Goal: Transaction & Acquisition: Purchase product/service

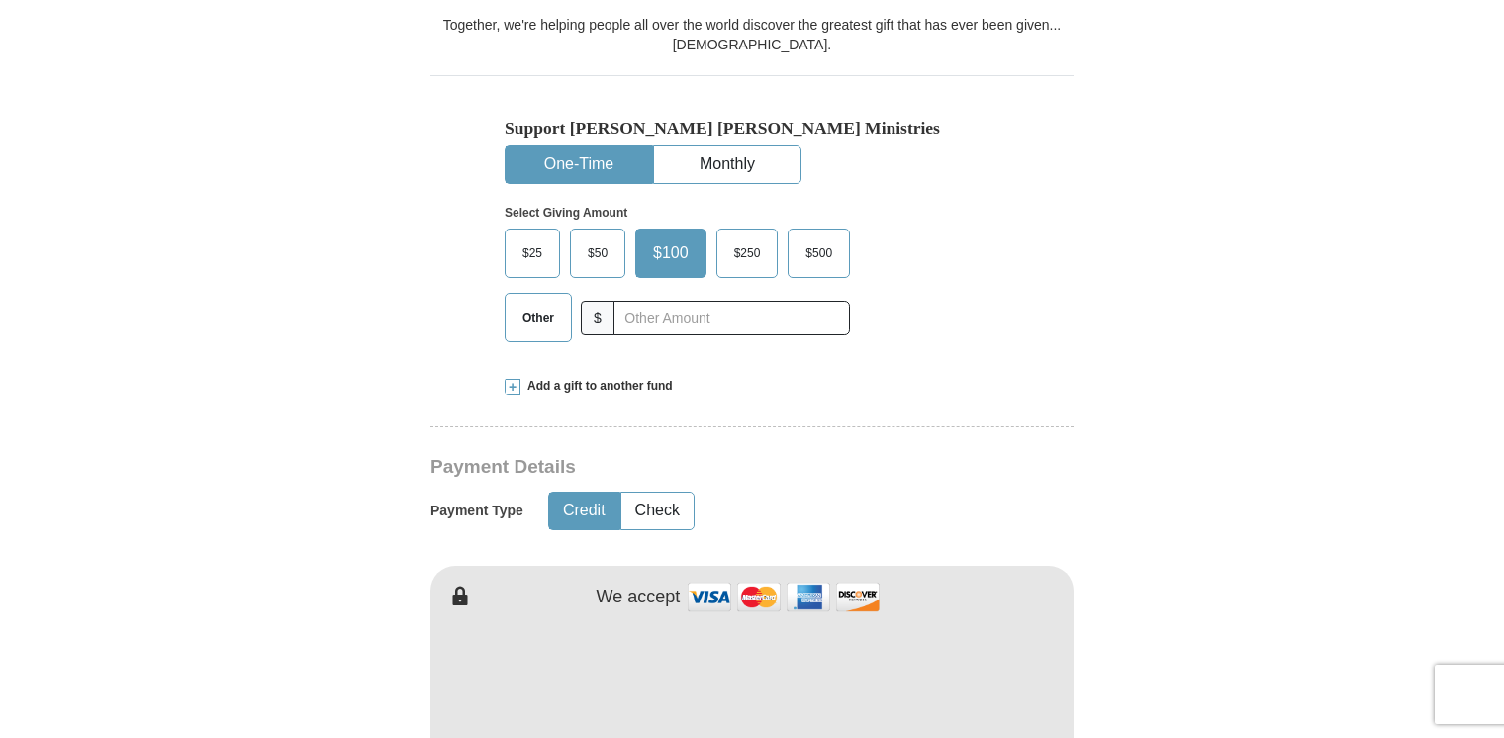
scroll to position [558, 0]
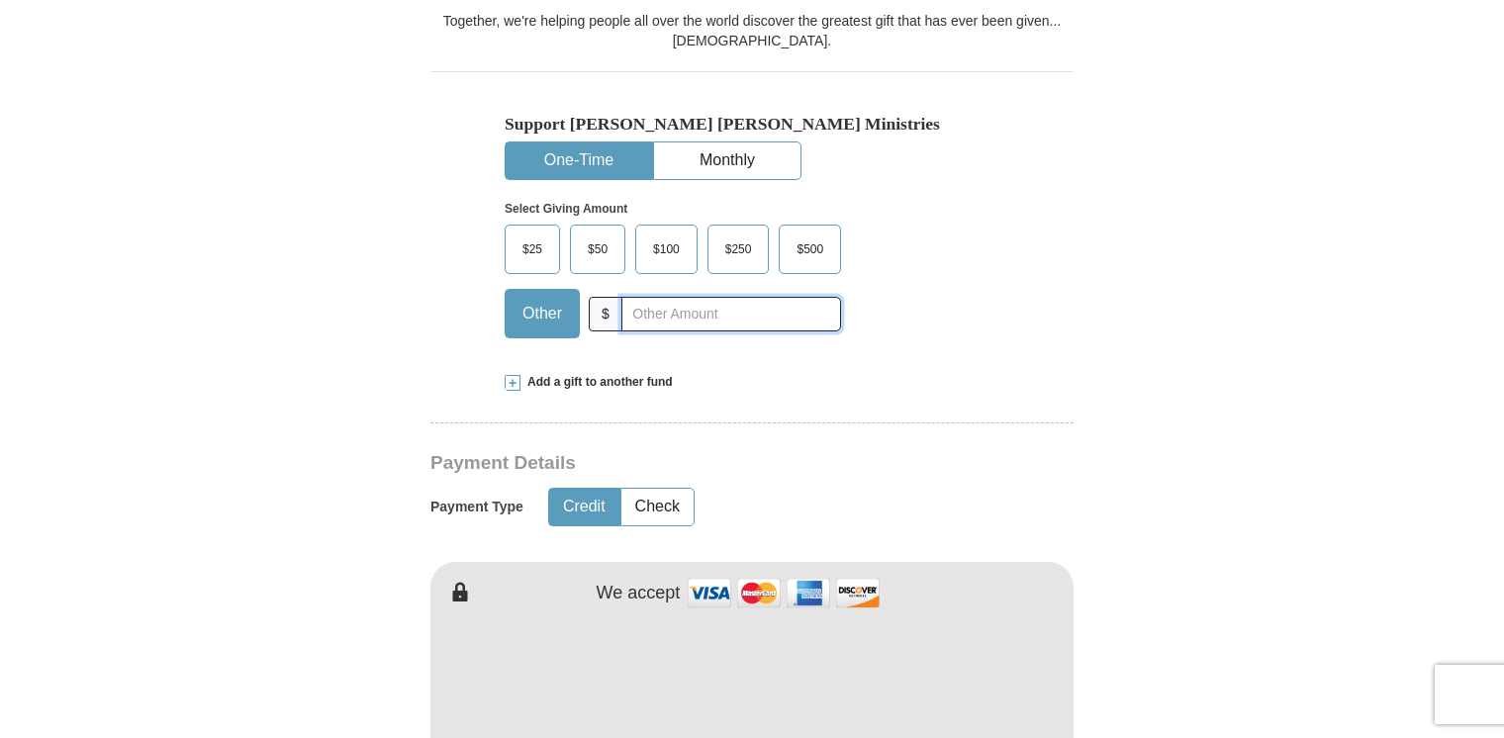
click at [716, 317] on input "text" at bounding box center [732, 314] width 220 height 35
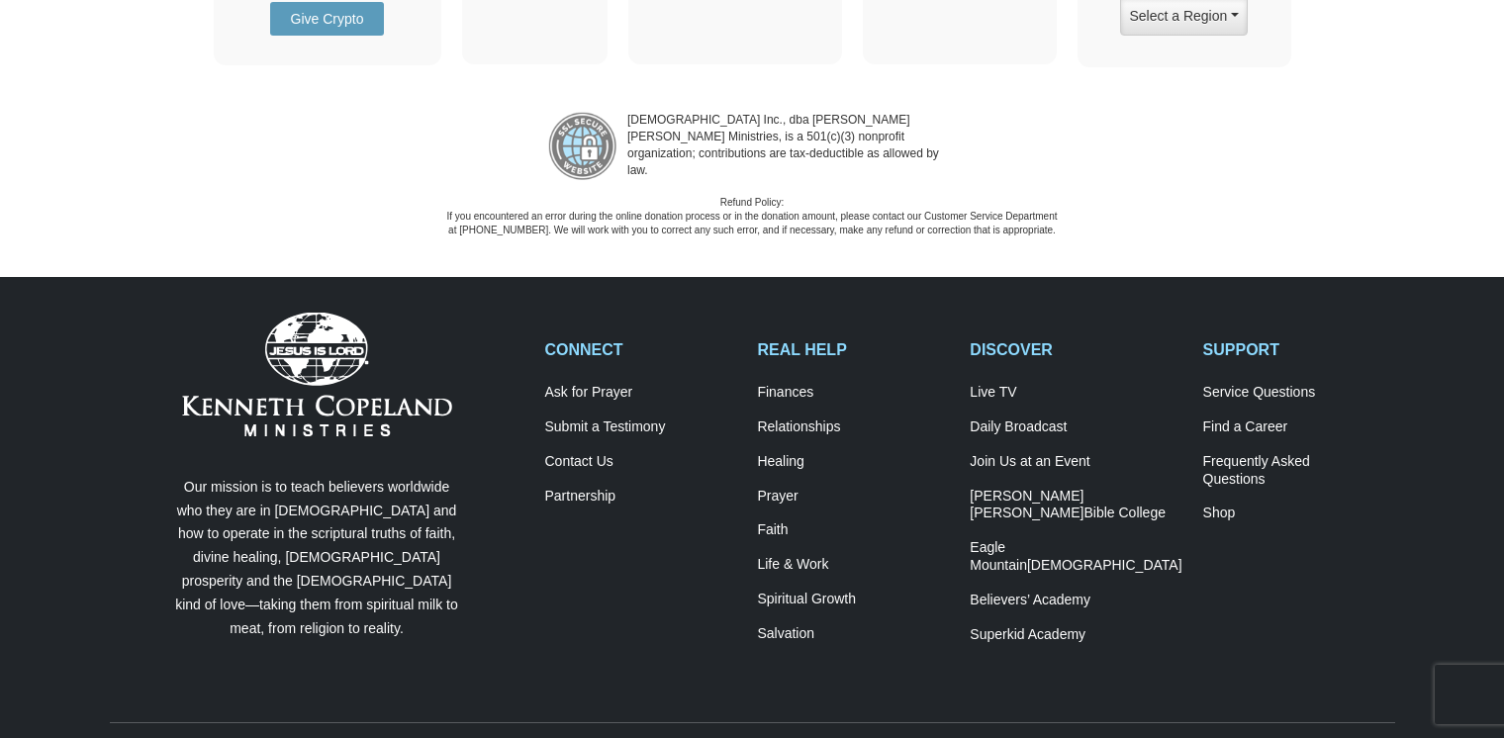
scroll to position [2797, 0]
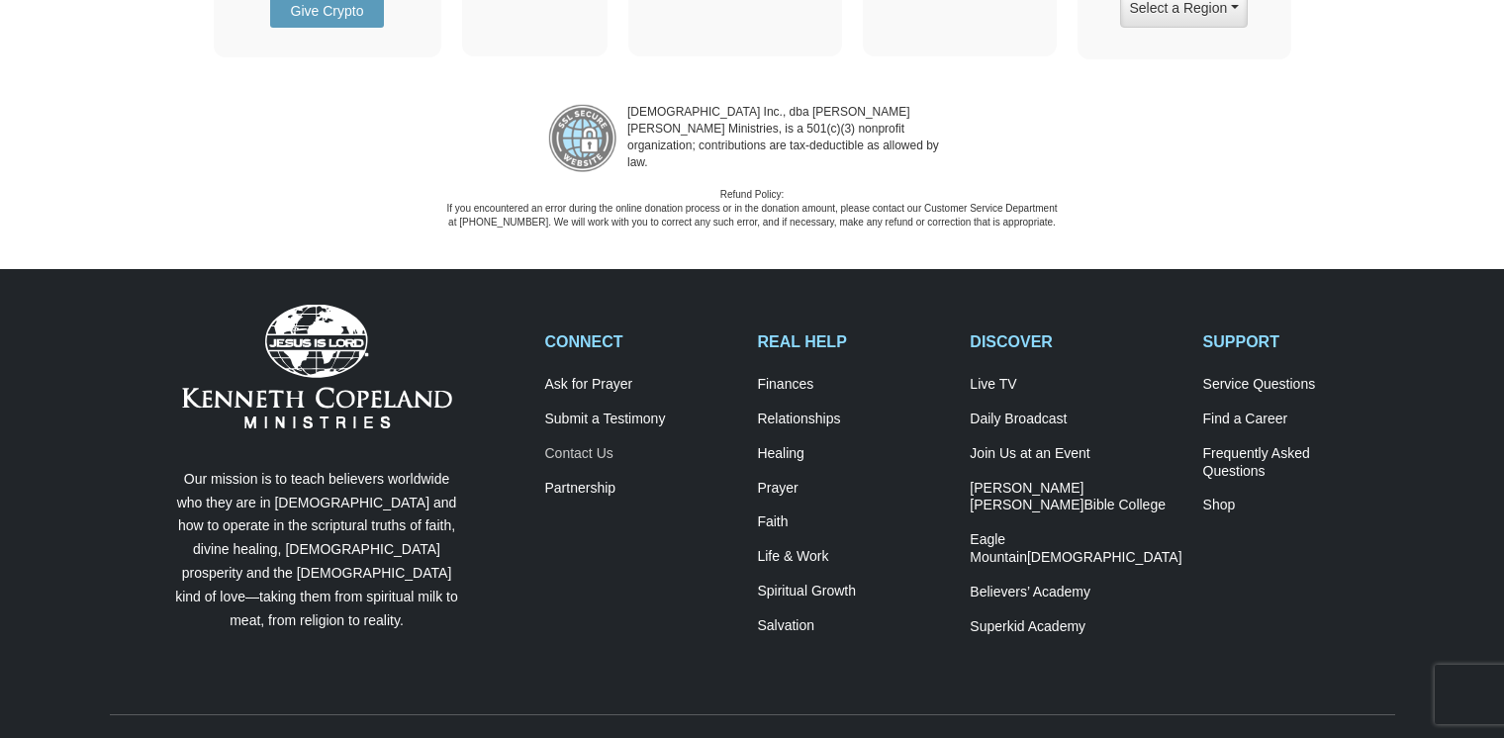
type input "5.00"
click at [604, 450] on link "Contact Us" at bounding box center [641, 454] width 192 height 18
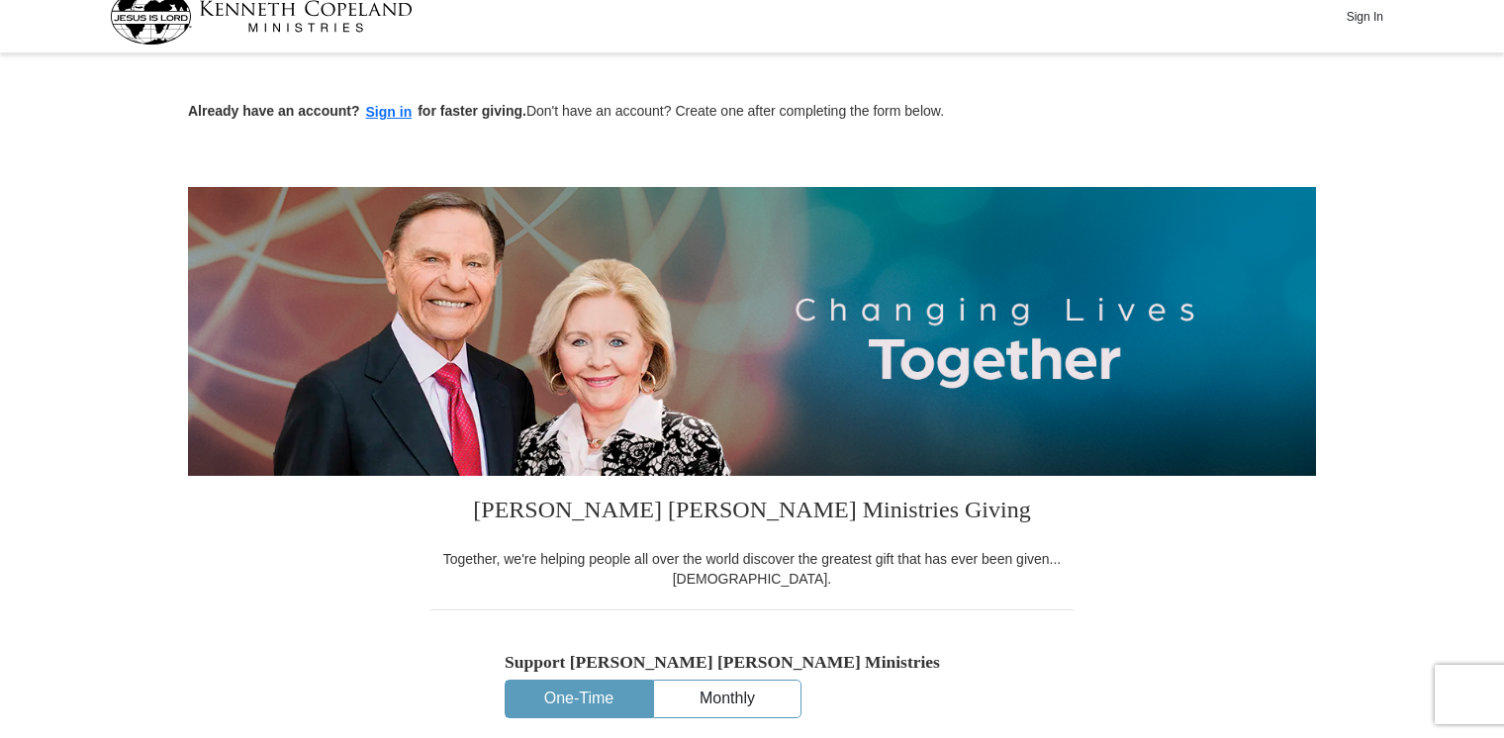
scroll to position [24, 0]
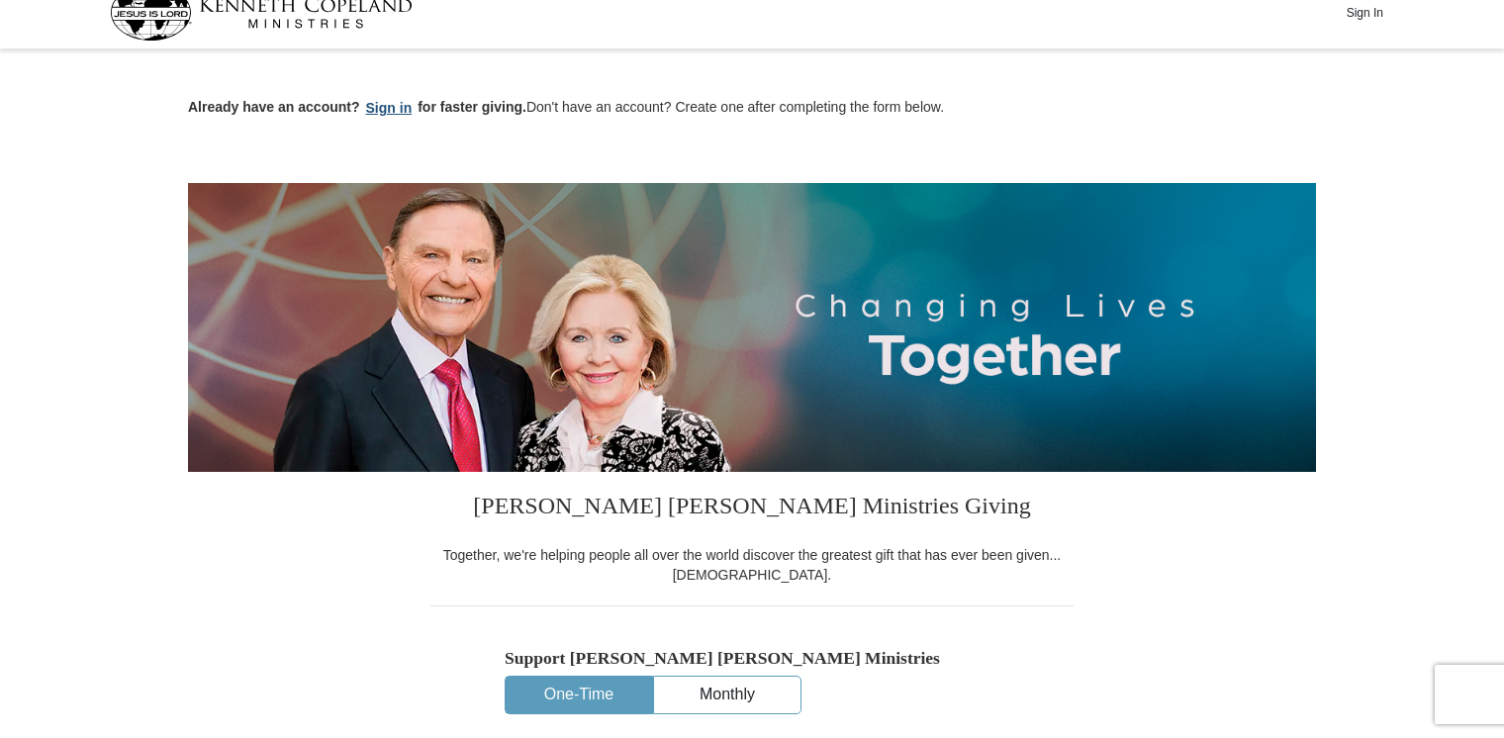
click at [399, 109] on button "Sign in" at bounding box center [389, 108] width 58 height 23
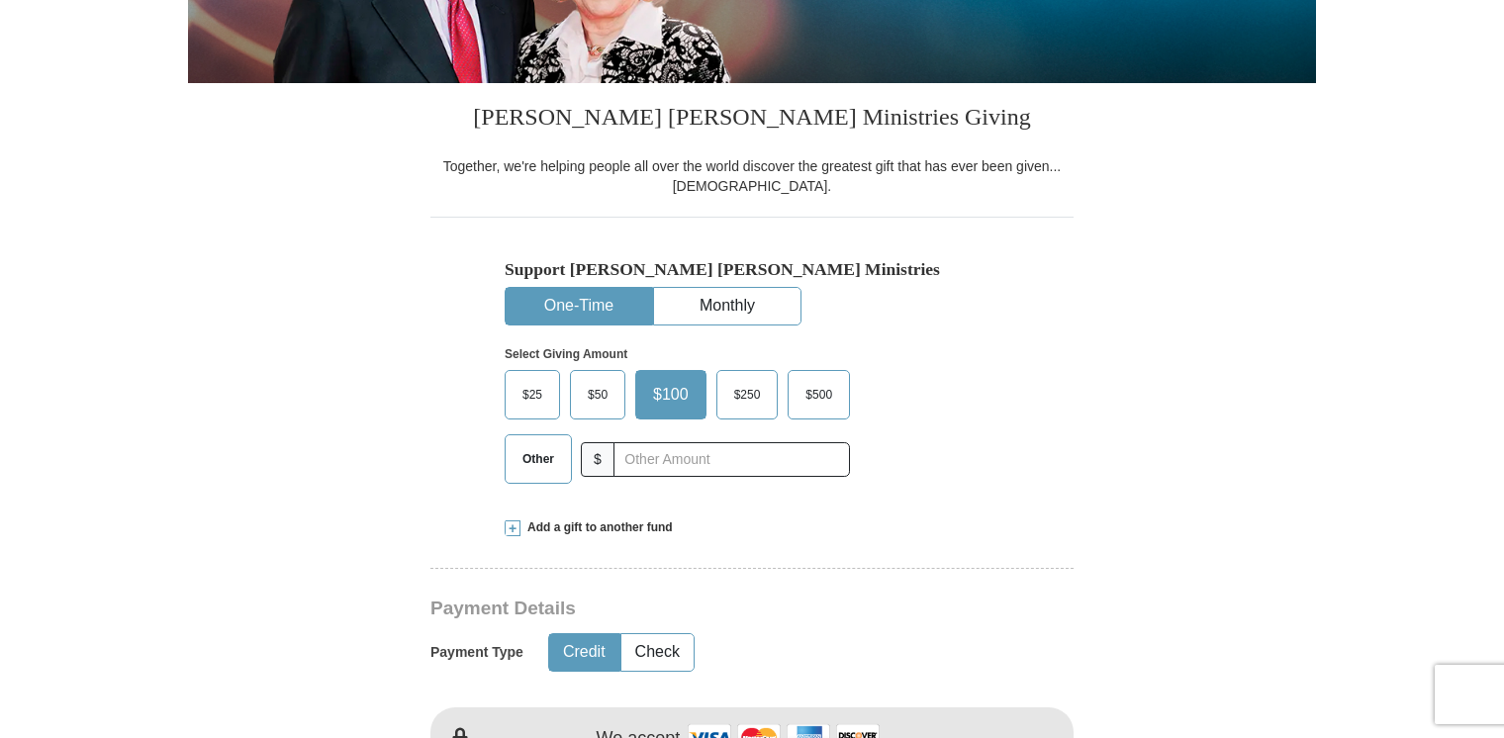
scroll to position [416, 0]
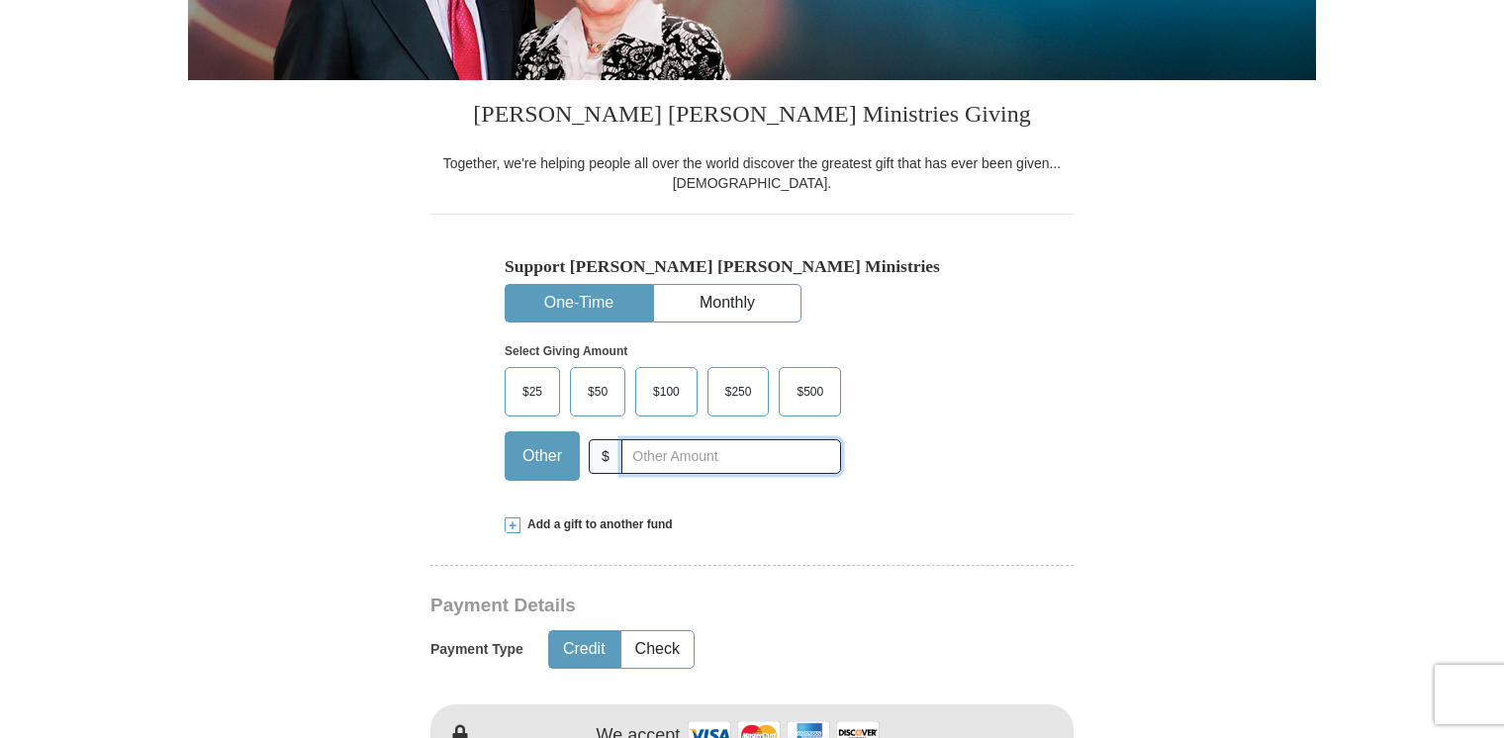
click at [731, 449] on input "text" at bounding box center [732, 456] width 220 height 35
type input "5.00"
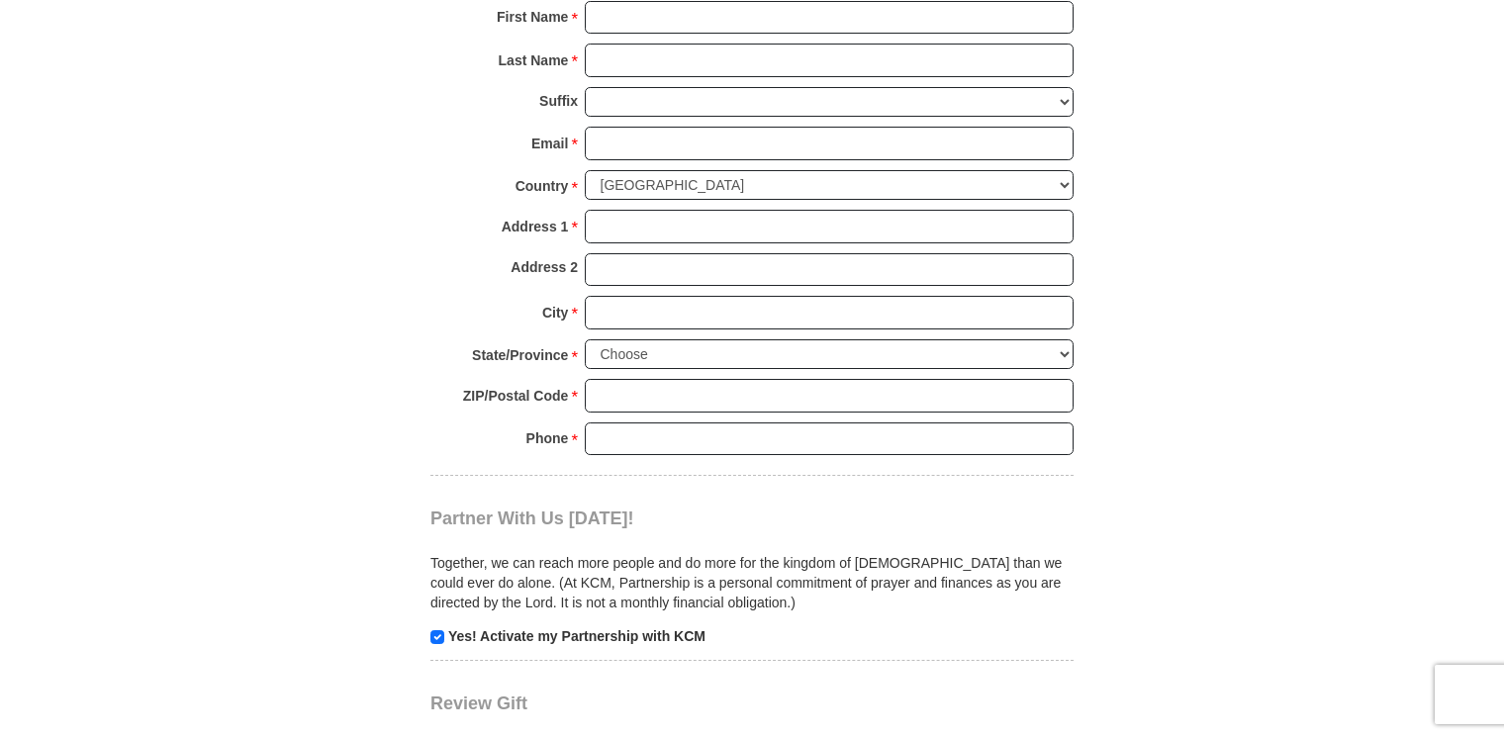
scroll to position [1485, 0]
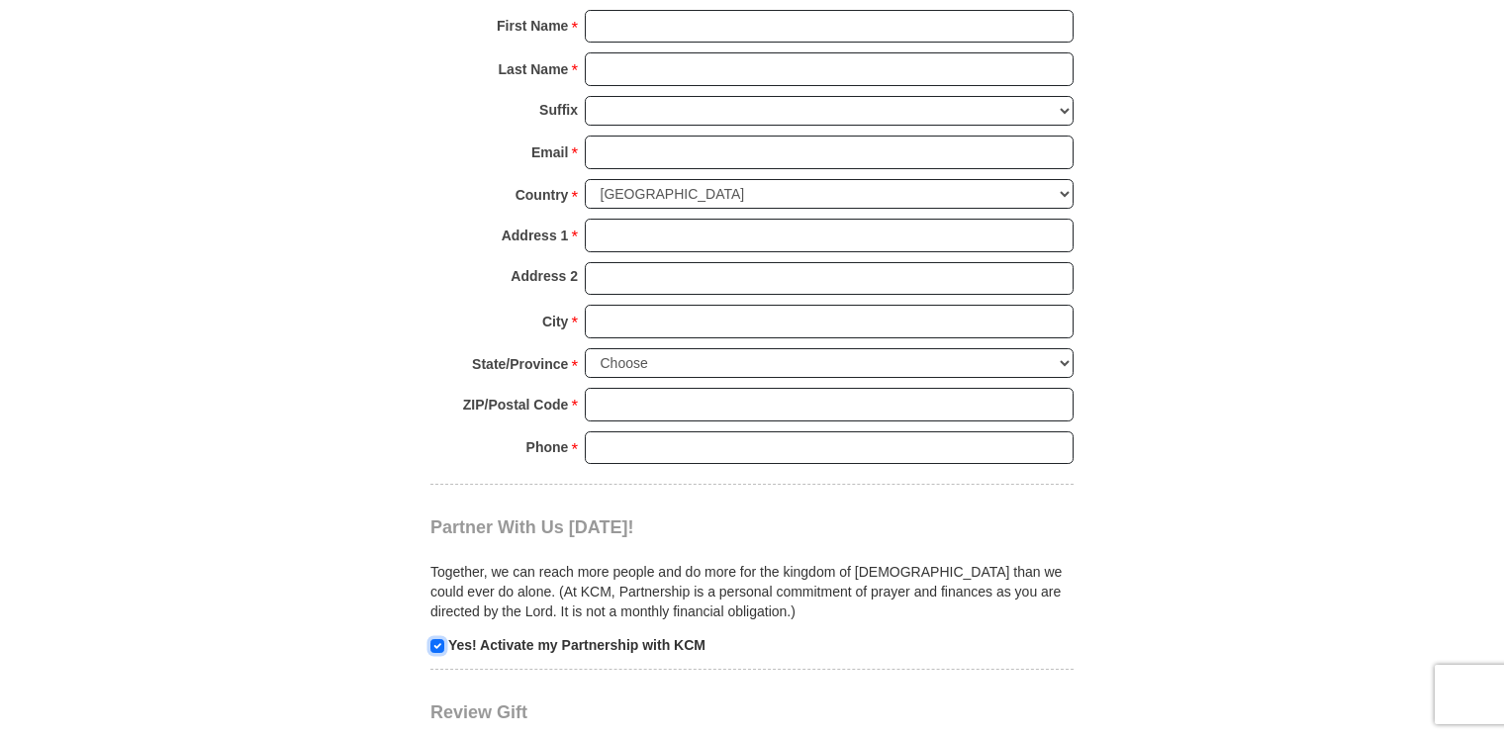
click at [439, 639] on input "checkbox" at bounding box center [438, 646] width 14 height 14
checkbox input "false"
drag, startPoint x: 1503, startPoint y: 422, endPoint x: 1502, endPoint y: 312, distance: 109.9
click at [1502, 312] on body "Sign In Already have an account? Sign in for faster giving. Don't have an accou…" at bounding box center [752, 411] width 1504 height 3792
drag, startPoint x: 1502, startPoint y: 312, endPoint x: 1407, endPoint y: 397, distance: 126.8
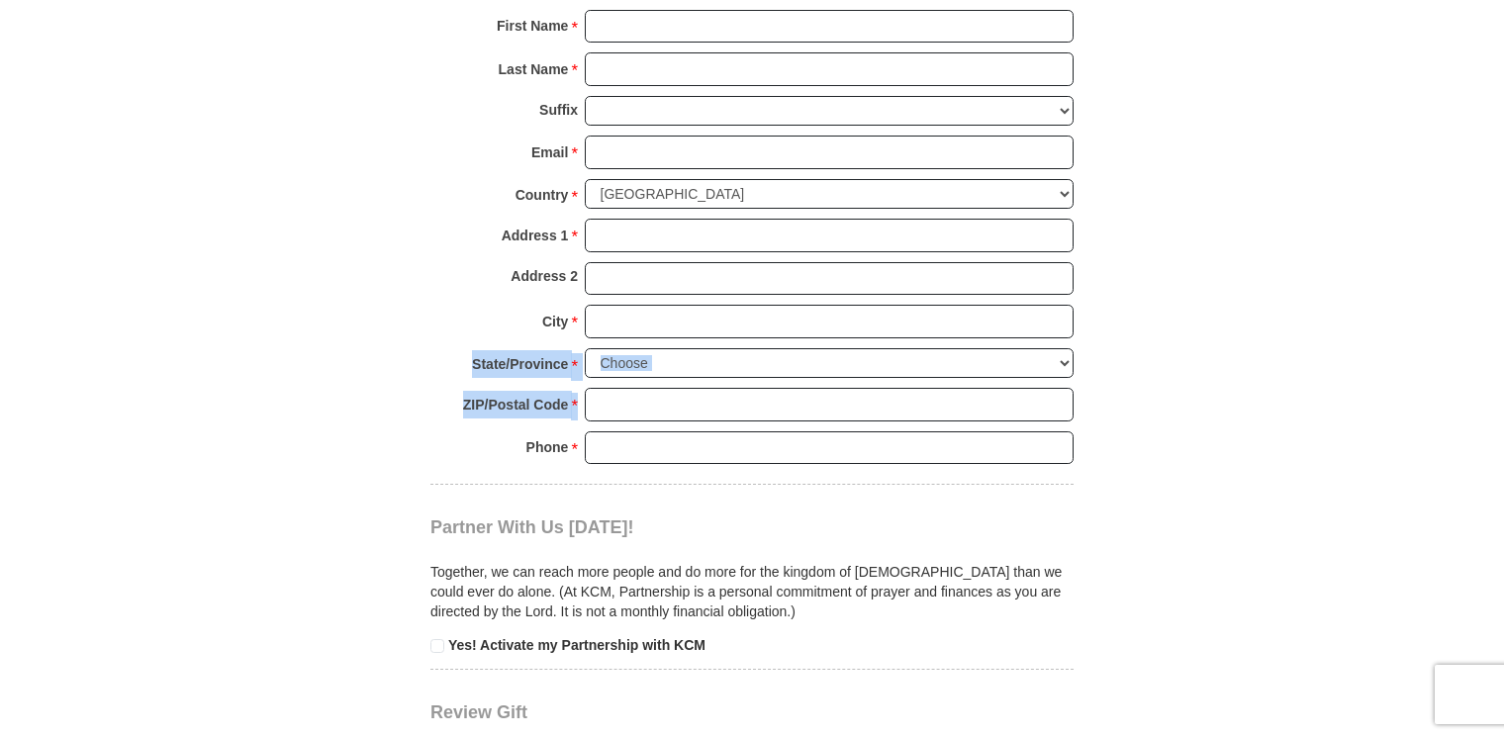
click at [1407, 397] on body "Sign In Already have an account? Sign in for faster giving. Don't have an accou…" at bounding box center [752, 411] width 1504 height 3792
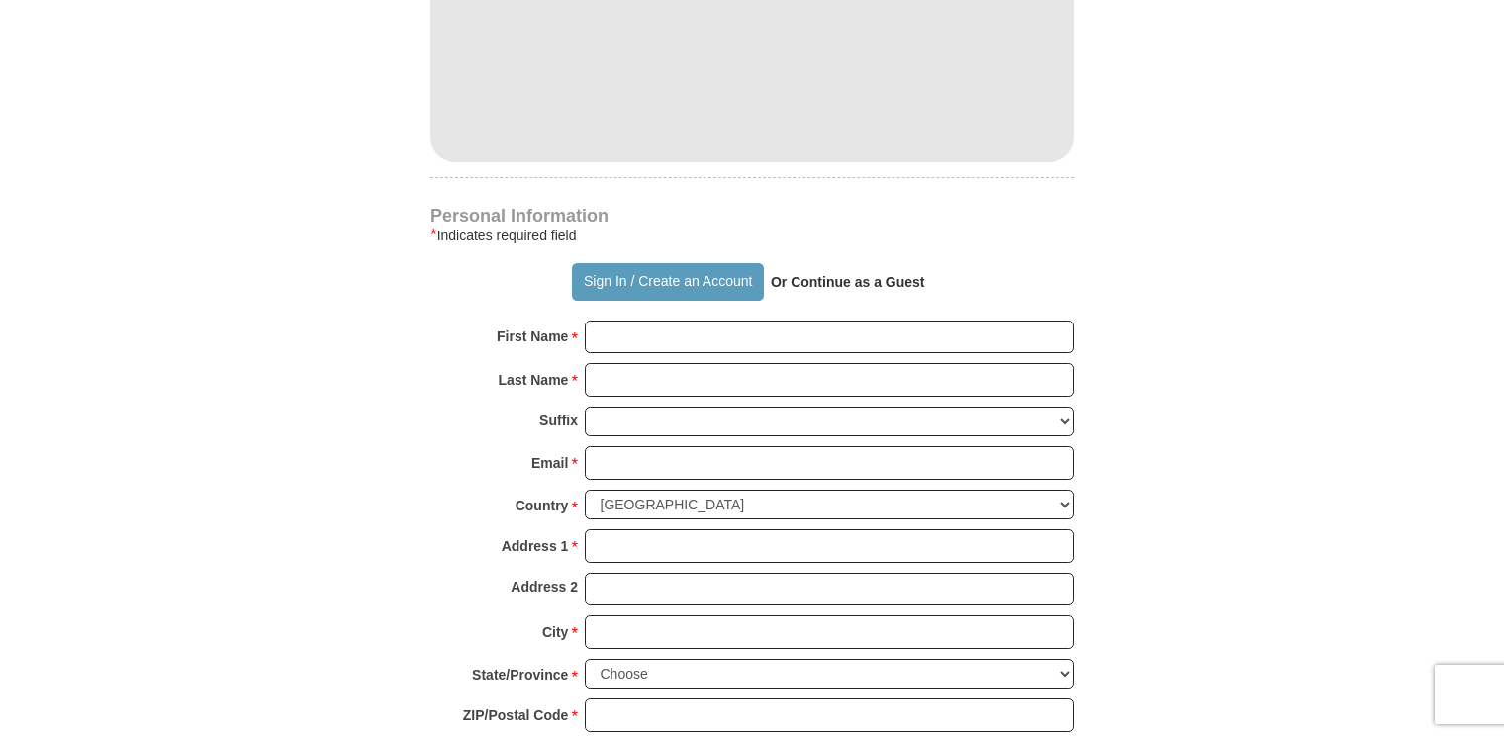
scroll to position [946, 0]
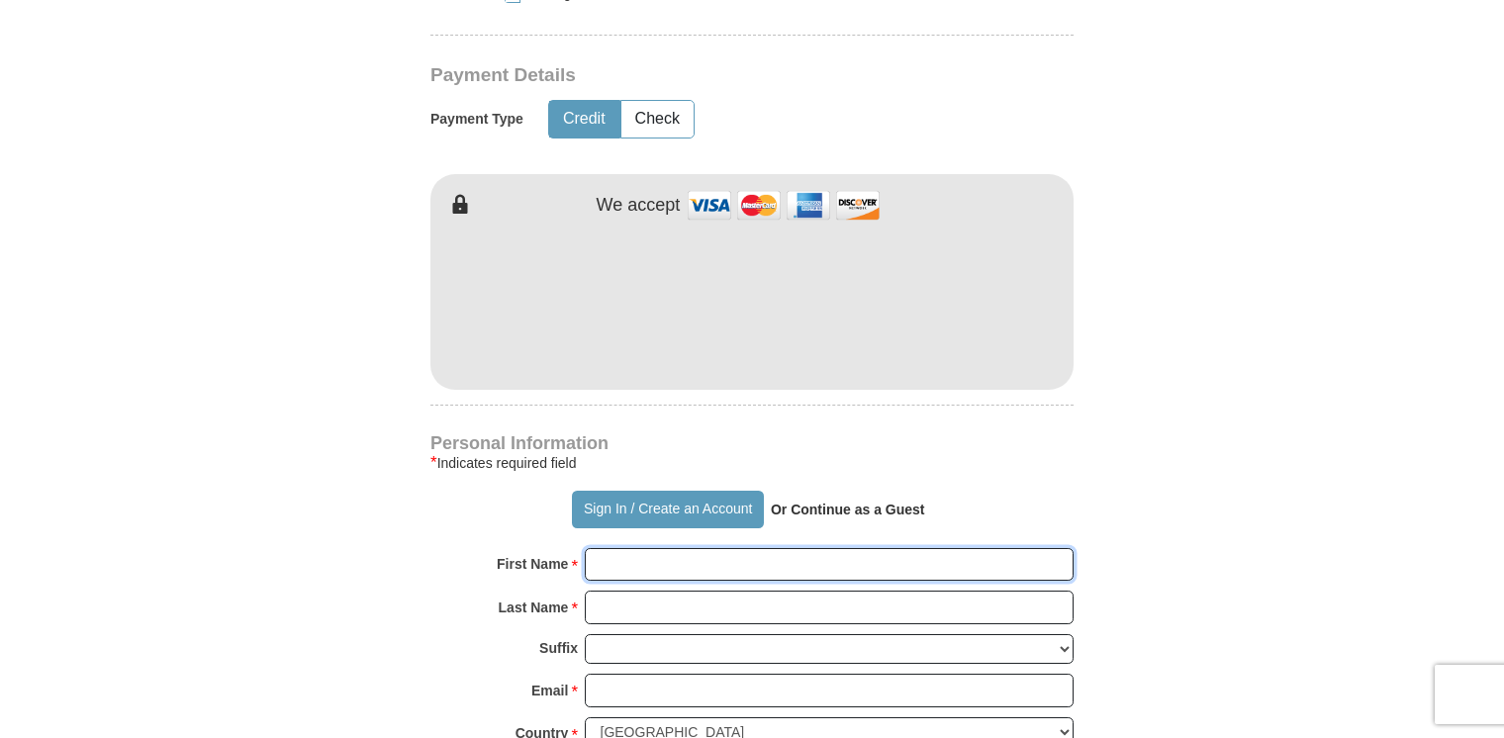
click at [692, 556] on input "First Name *" at bounding box center [829, 565] width 489 height 34
click at [696, 570] on input "First Name *" at bounding box center [829, 565] width 489 height 34
type input "[PERSON_NAME]"
click at [663, 605] on input "Last Name *" at bounding box center [829, 608] width 489 height 34
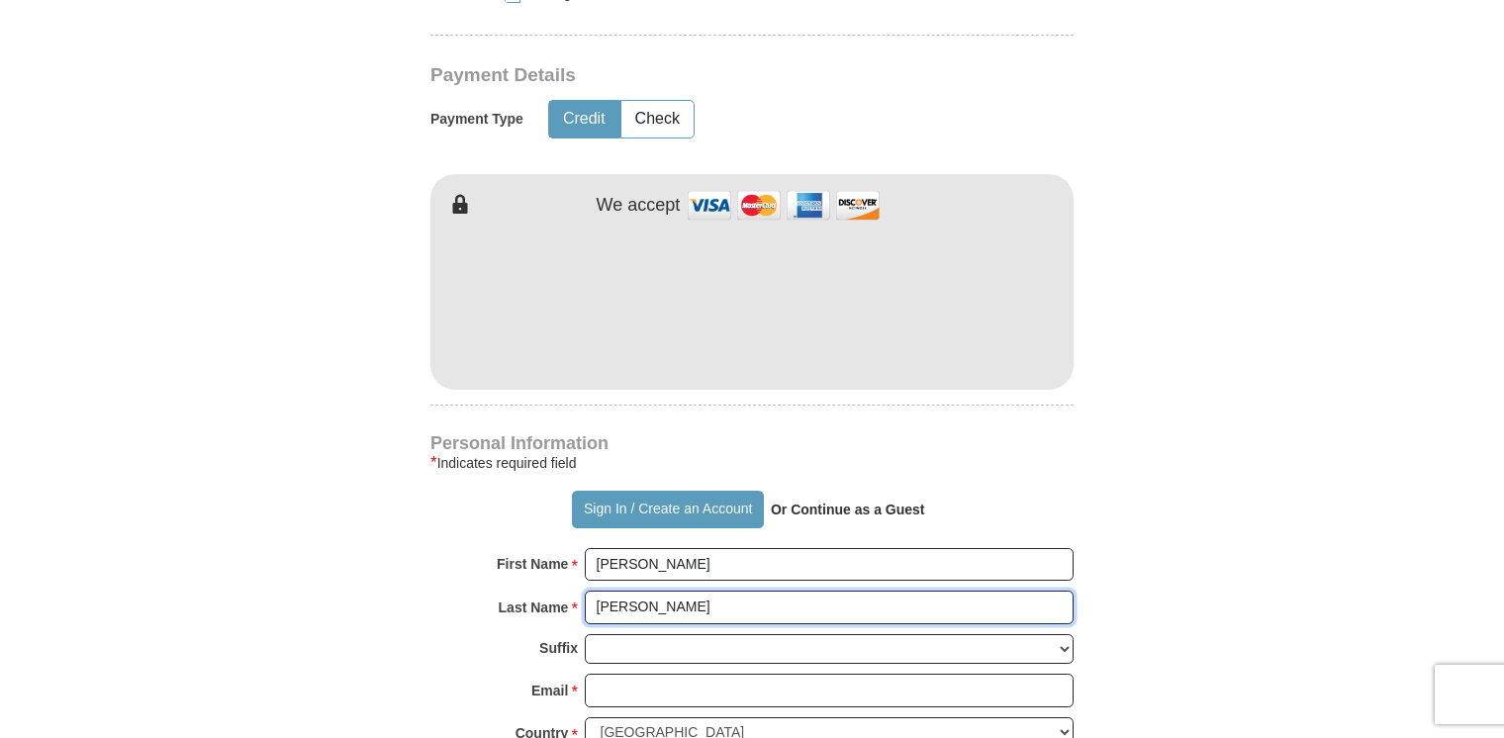
type input "[PERSON_NAME]"
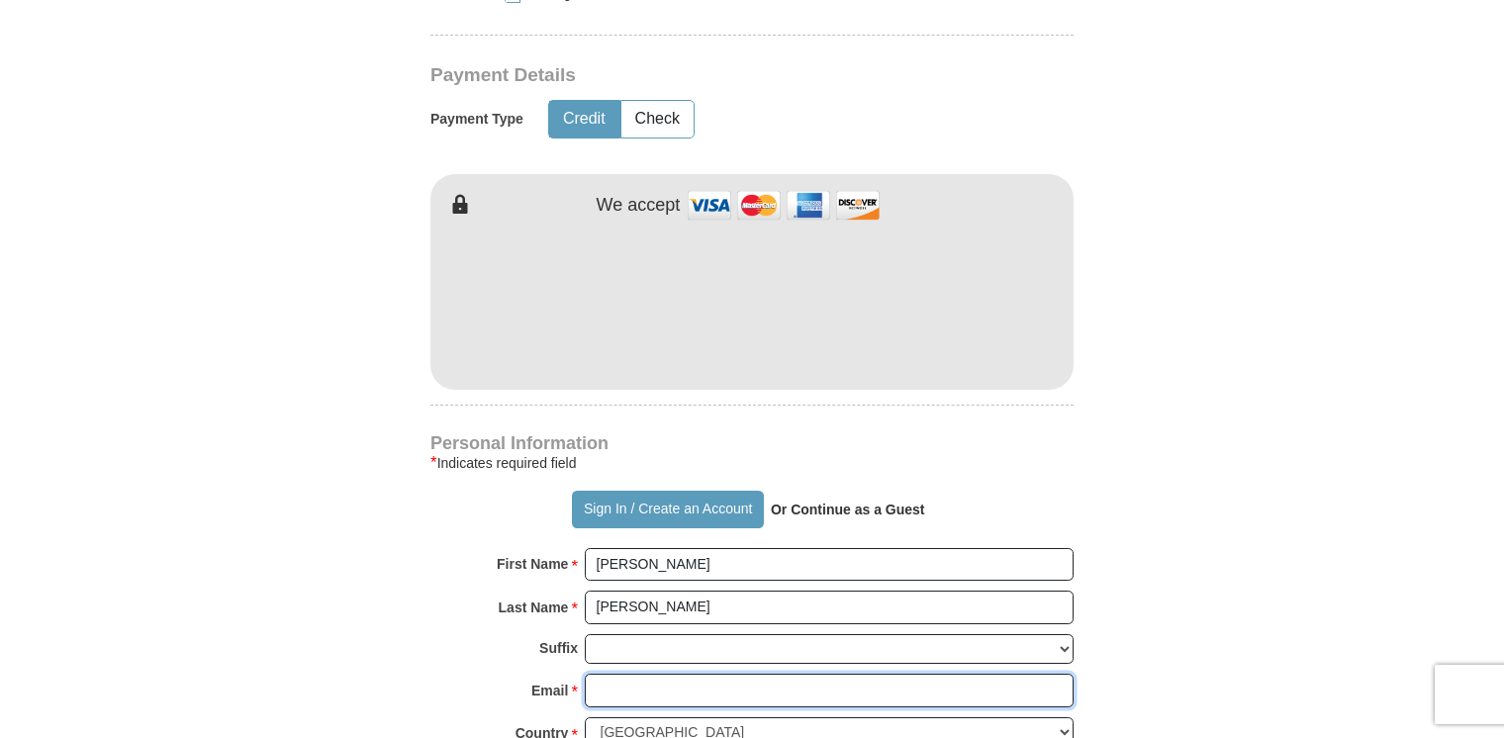
click at [654, 686] on input "Email *" at bounding box center [829, 691] width 489 height 34
type input "[EMAIL_ADDRESS][DOMAIN_NAME]"
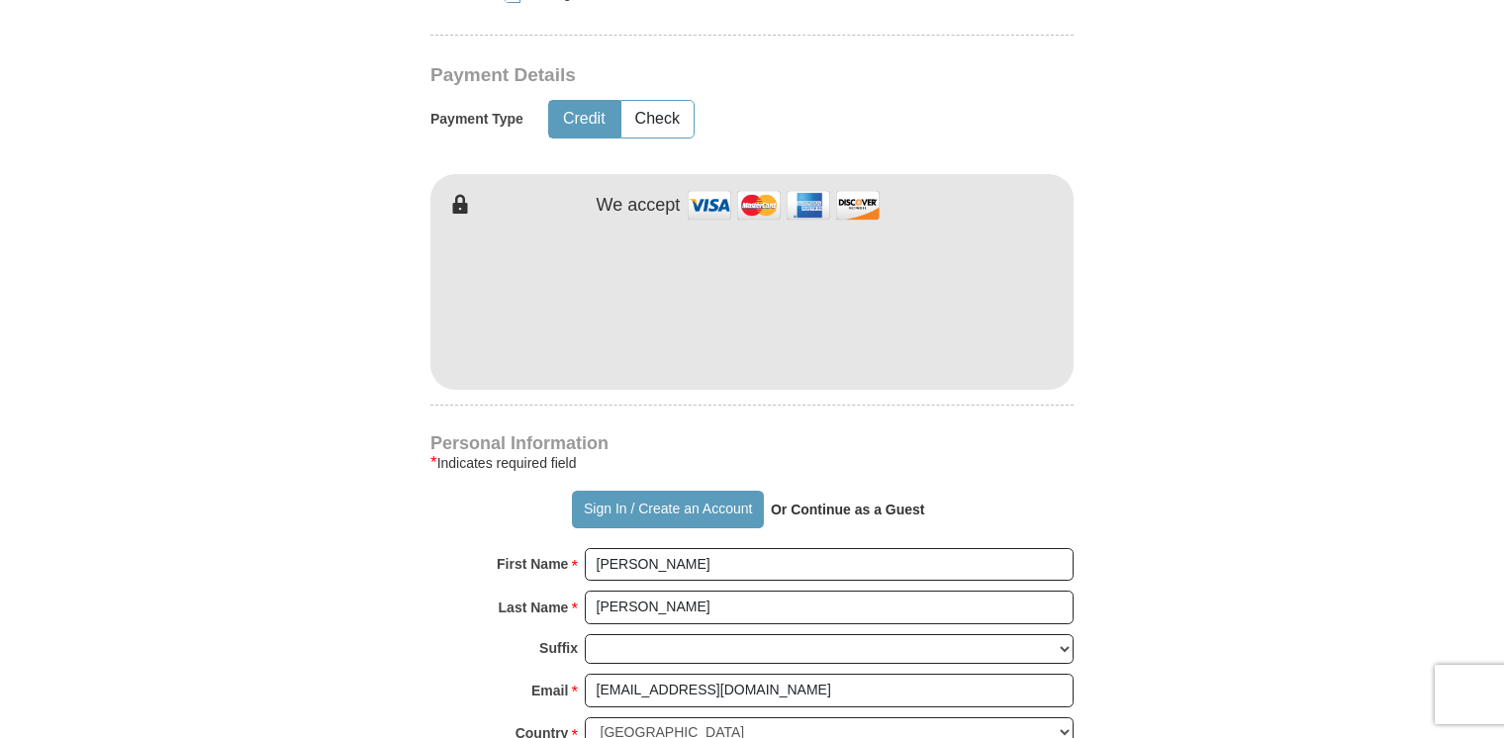
type input "[STREET_ADDRESS]"
type input "[GEOGRAPHIC_DATA]"
select select "VA"
type input "23434"
type input "7572356943"
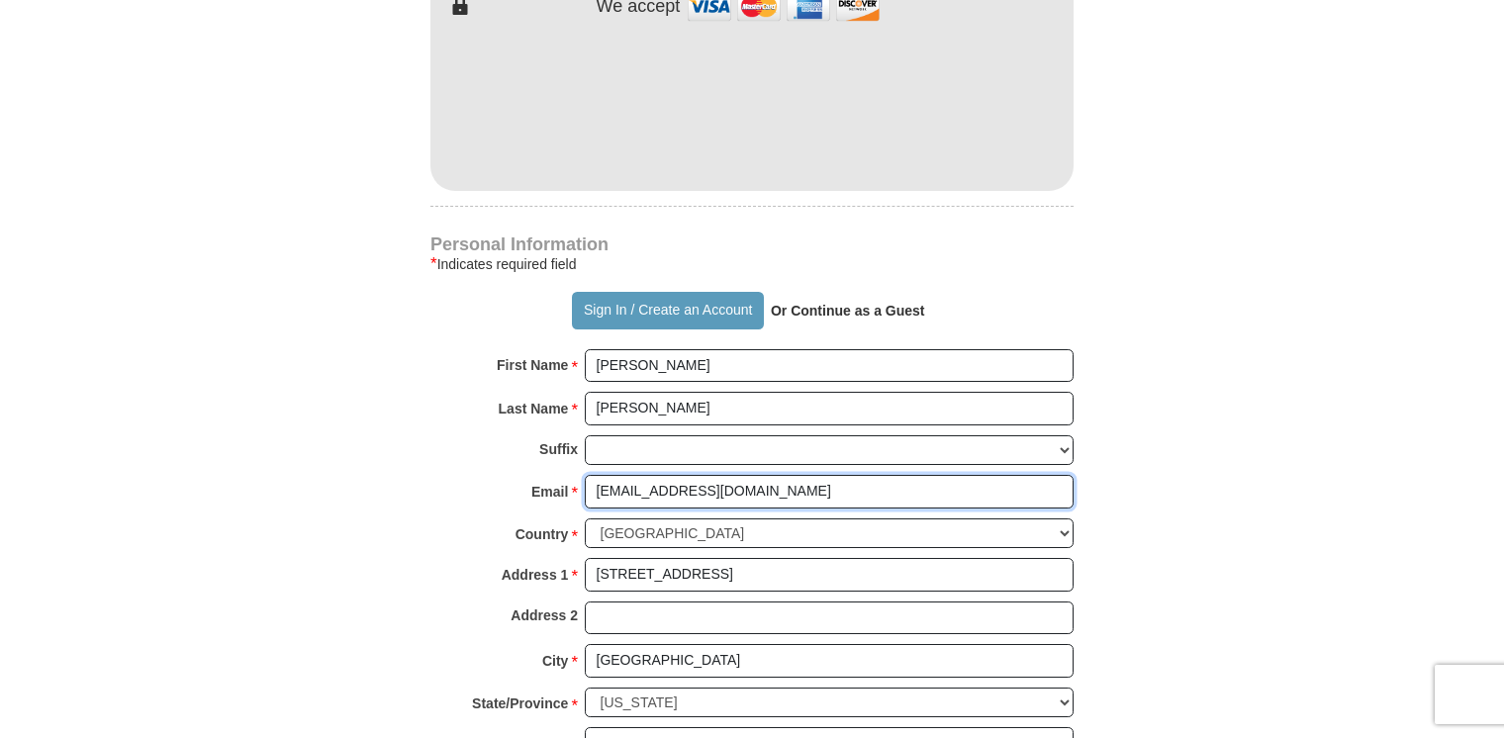
scroll to position [1149, 0]
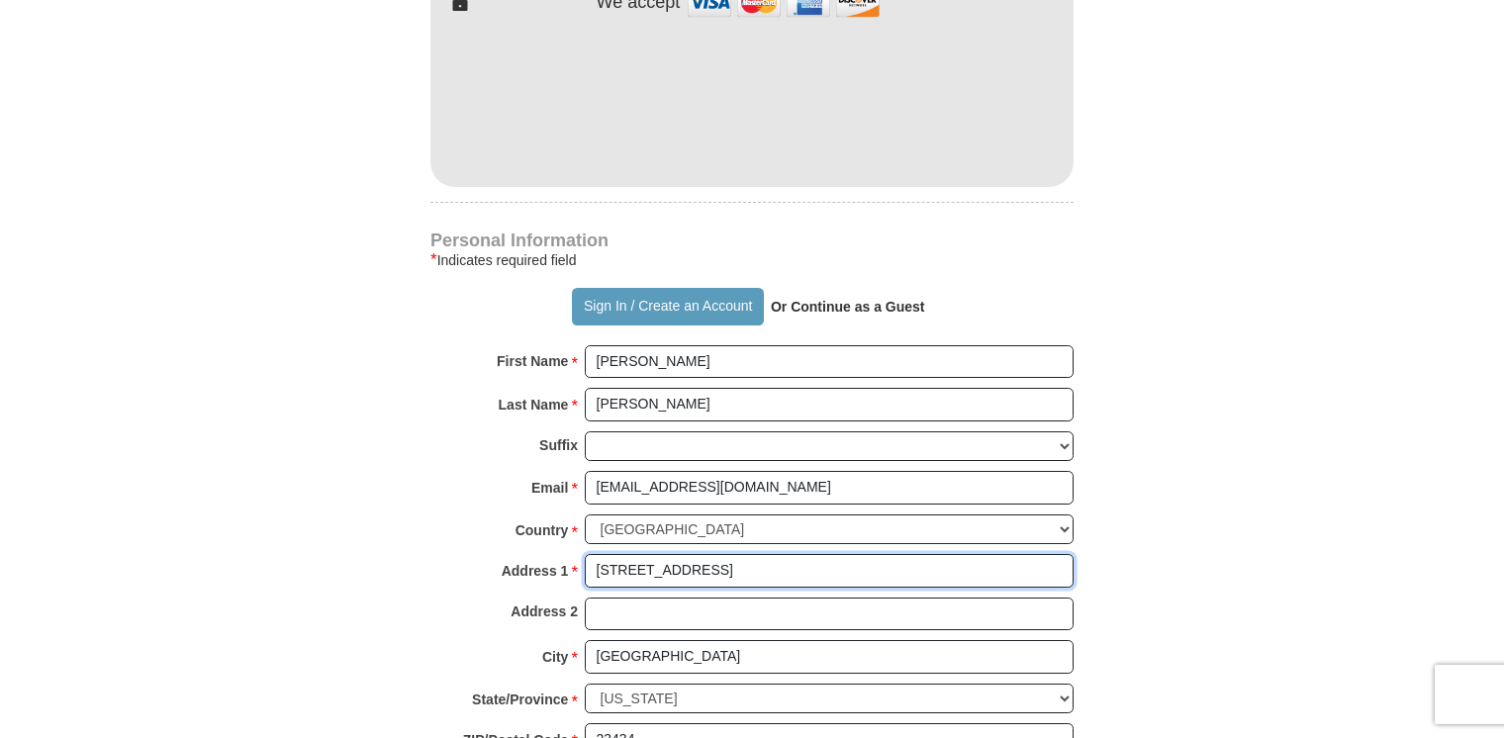
click at [855, 569] on input "[STREET_ADDRESS]" at bounding box center [829, 571] width 489 height 34
type input "[STREET_ADDRESS]"
click at [1215, 572] on form "Already have an account? Sign in for faster giving. Don't have an account? Crea…" at bounding box center [752, 144] width 1128 height 2428
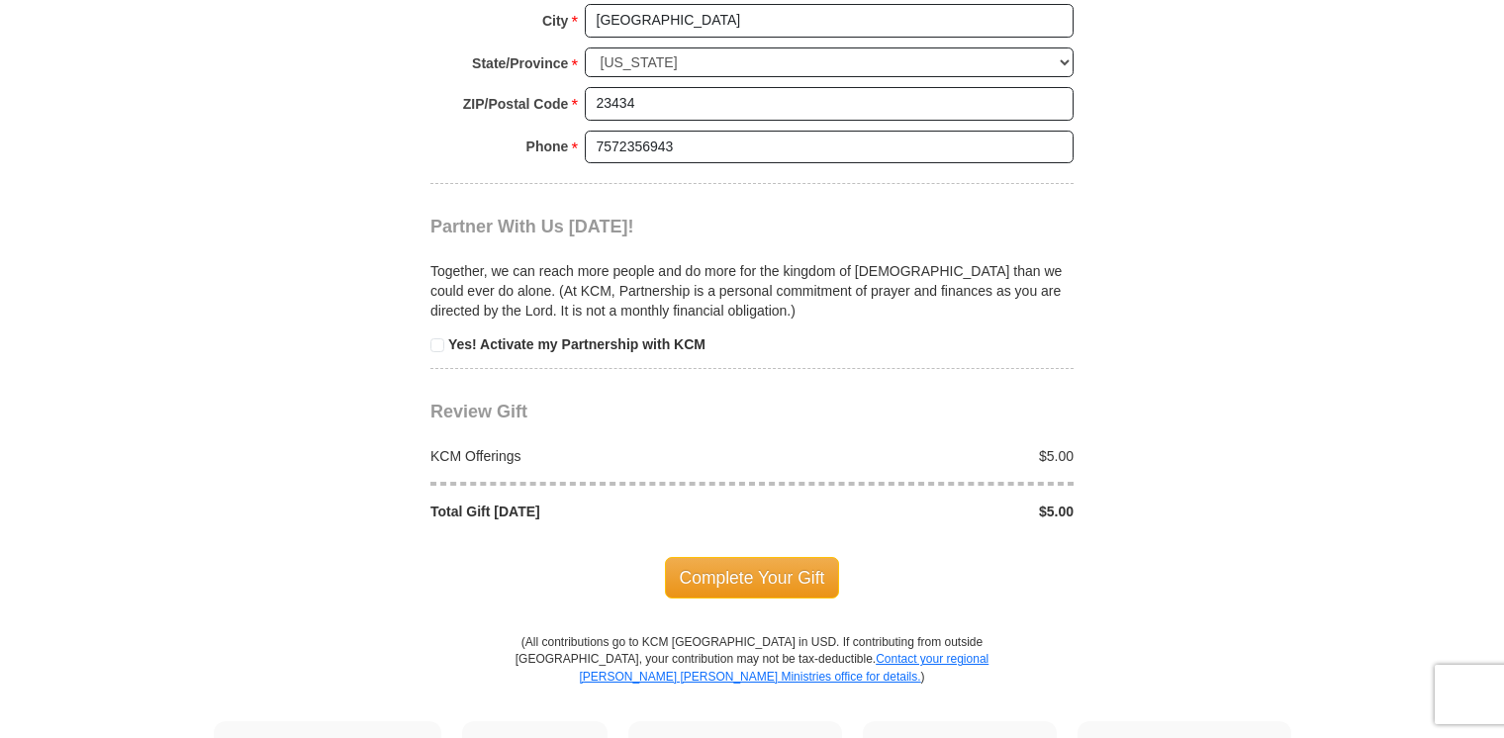
scroll to position [1790, 0]
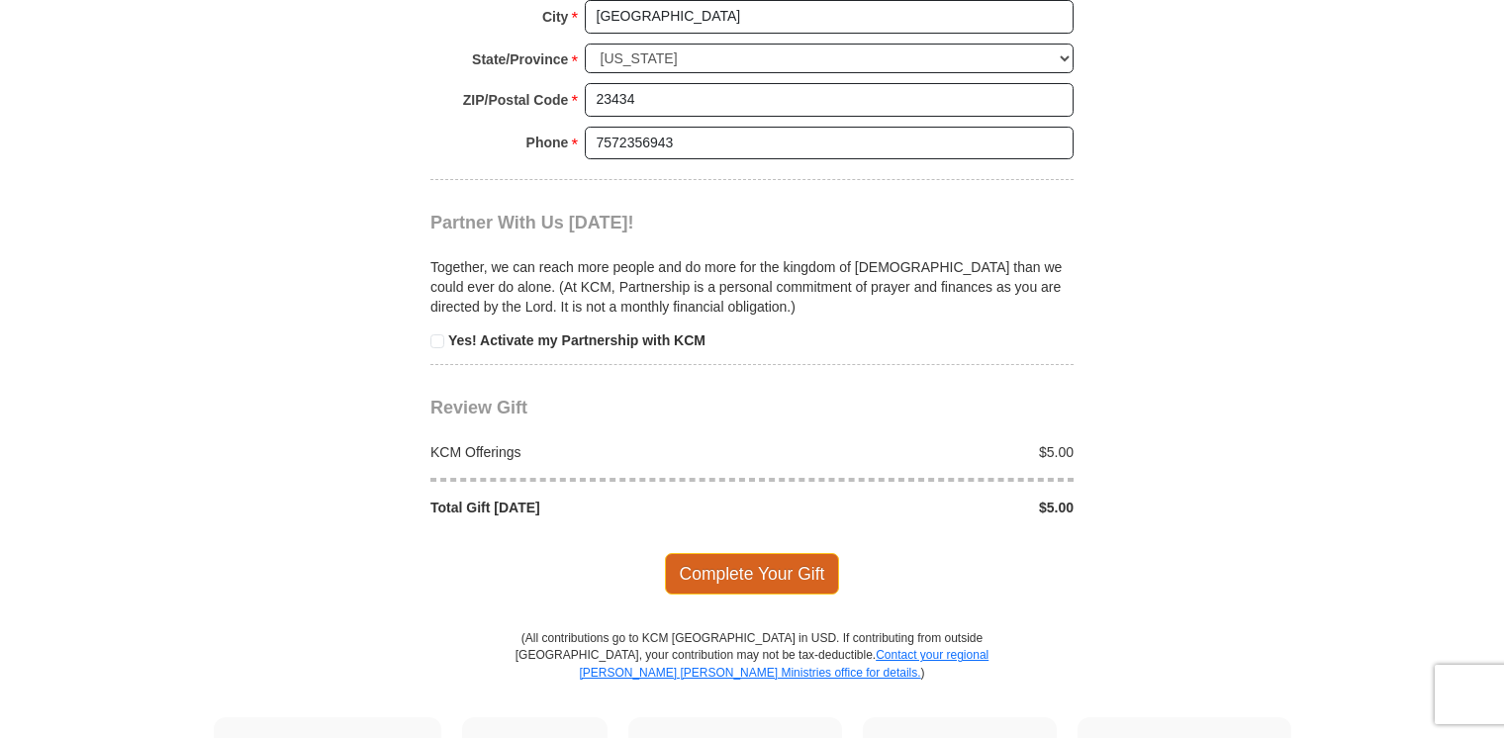
click at [810, 558] on span "Complete Your Gift" at bounding box center [752, 574] width 175 height 42
